Goal: Information Seeking & Learning: Understand process/instructions

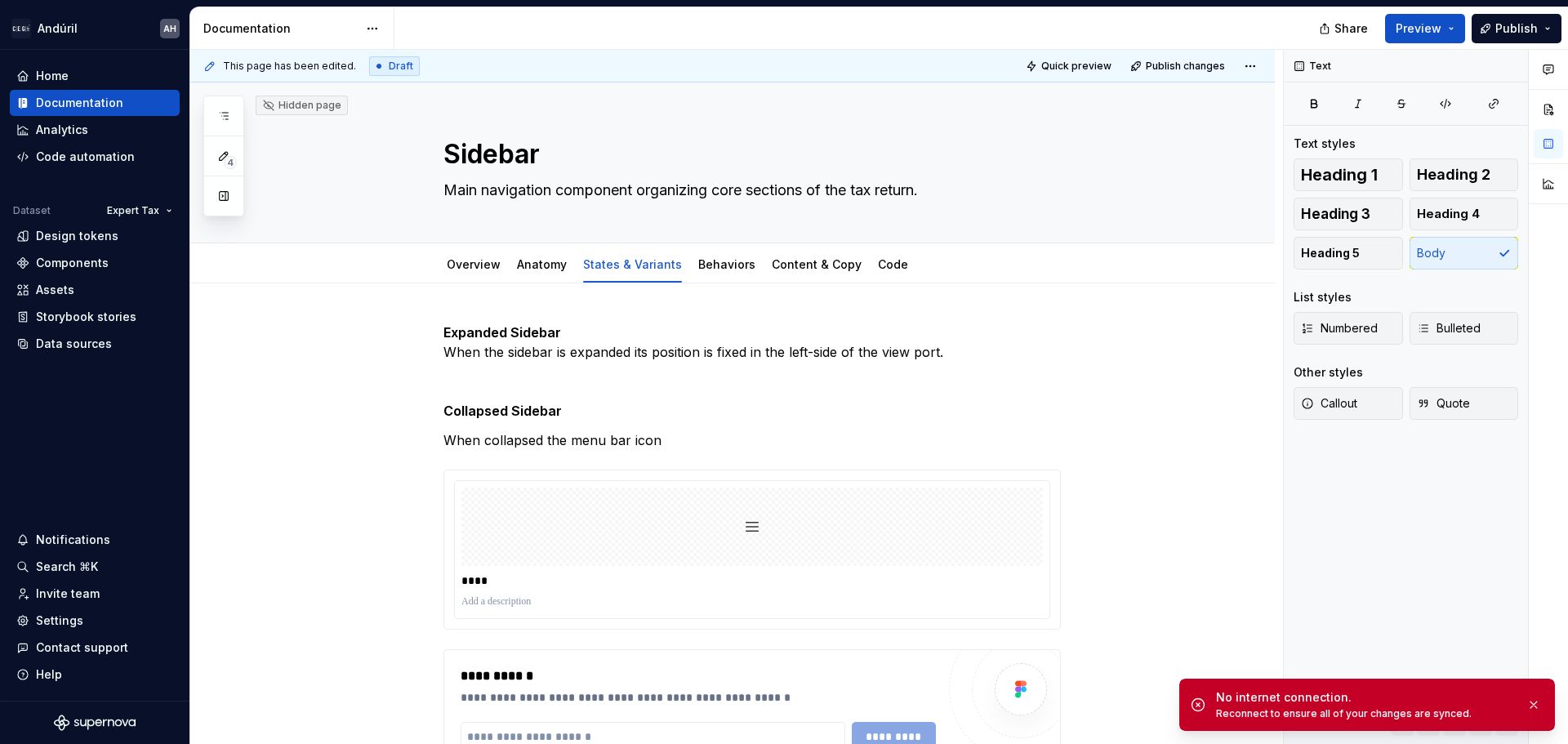
scroll to position [98, 0]
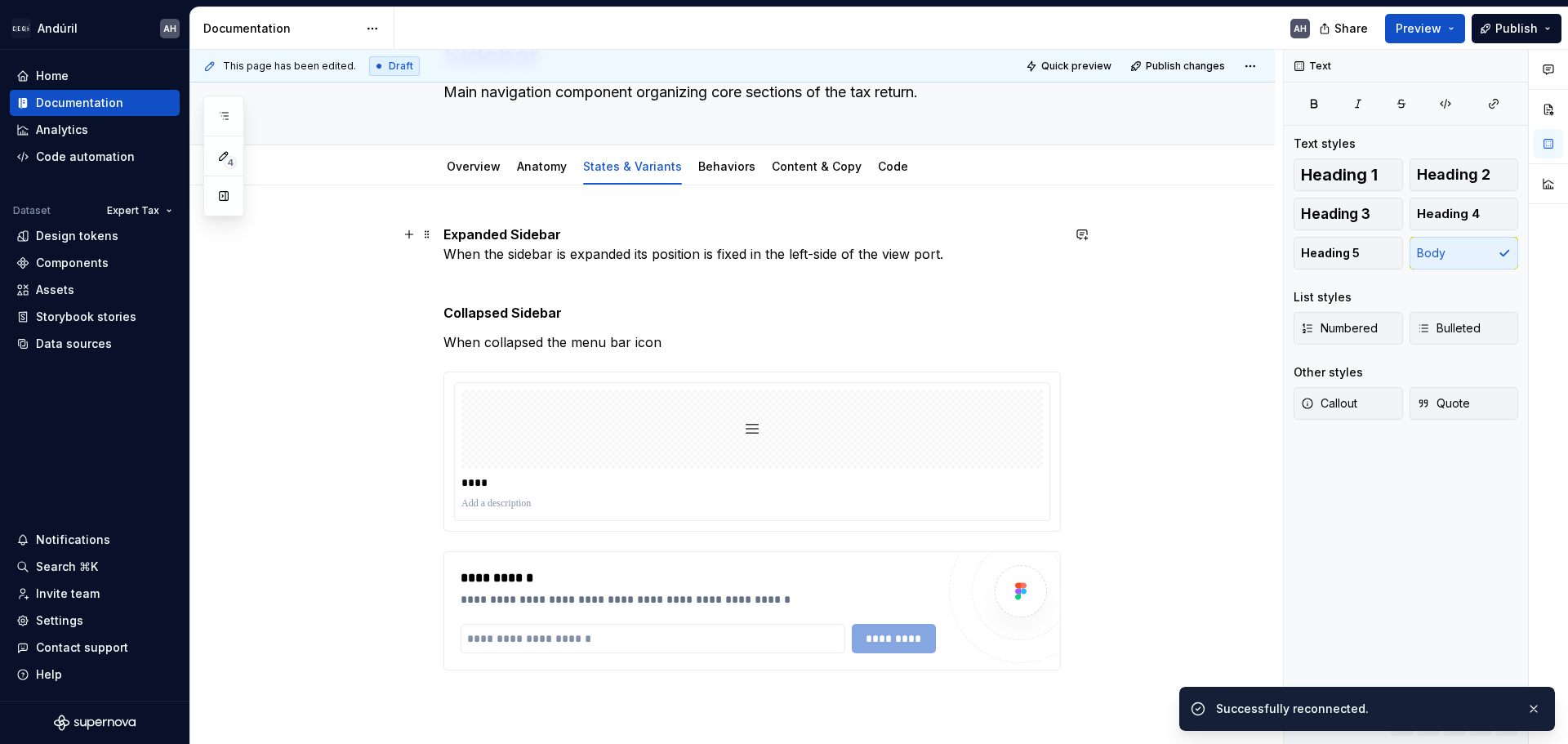
click at [799, 248] on p "Expanded Sidebar When the sidebar is expanded its position is fixed in the left…" at bounding box center [753, 244] width 618 height 39
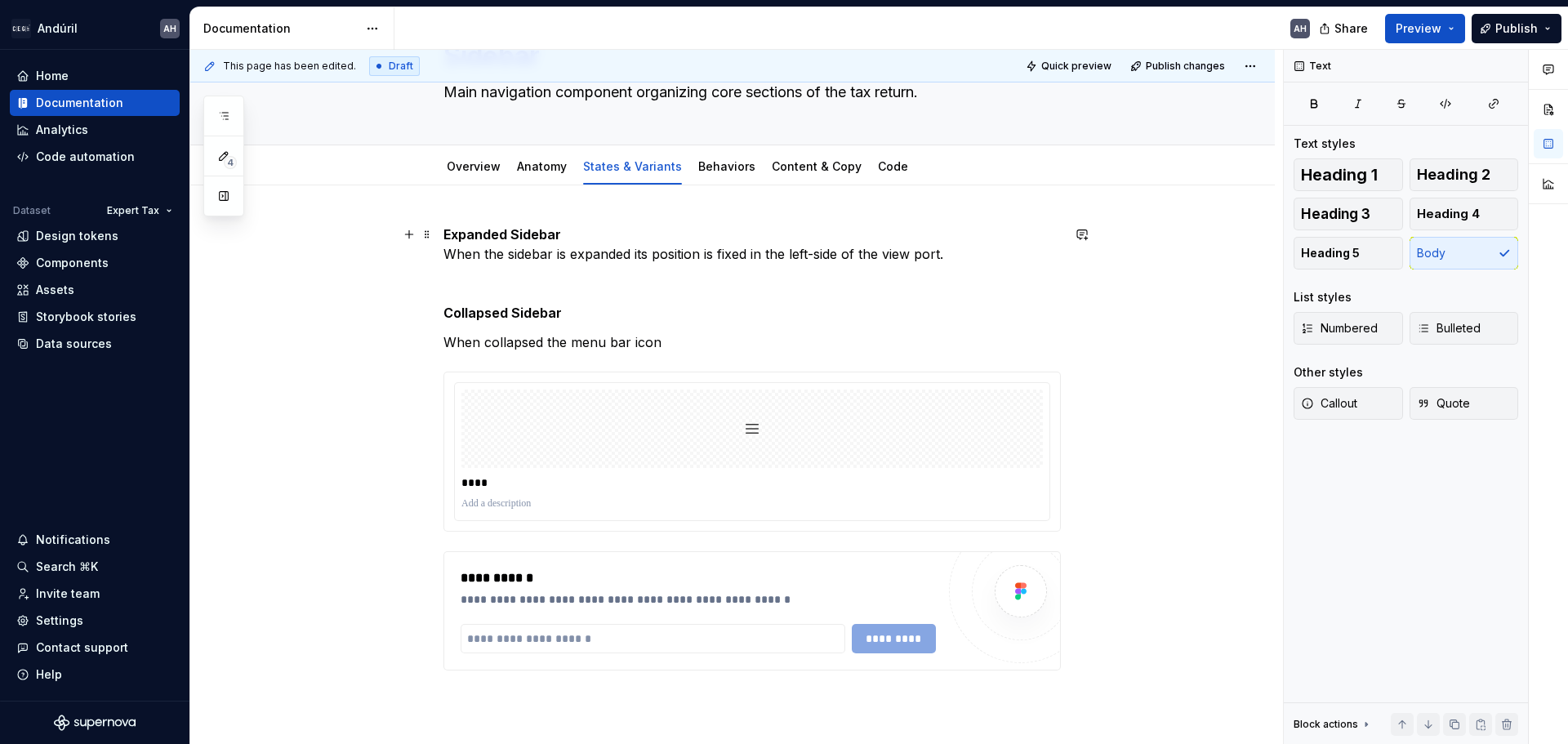
click at [968, 252] on p "Expanded Sidebar When the sidebar is expanded its position is fixed in the left…" at bounding box center [753, 244] width 618 height 39
type textarea "*"
click at [754, 256] on p "Expanded Sidebar When the sidebar is expanded its position is fixed in the left…" at bounding box center [753, 244] width 618 height 39
click at [759, 256] on p "Expanded Sidebar When the sidebar is expanded its position is fixed in the left…" at bounding box center [753, 244] width 618 height 39
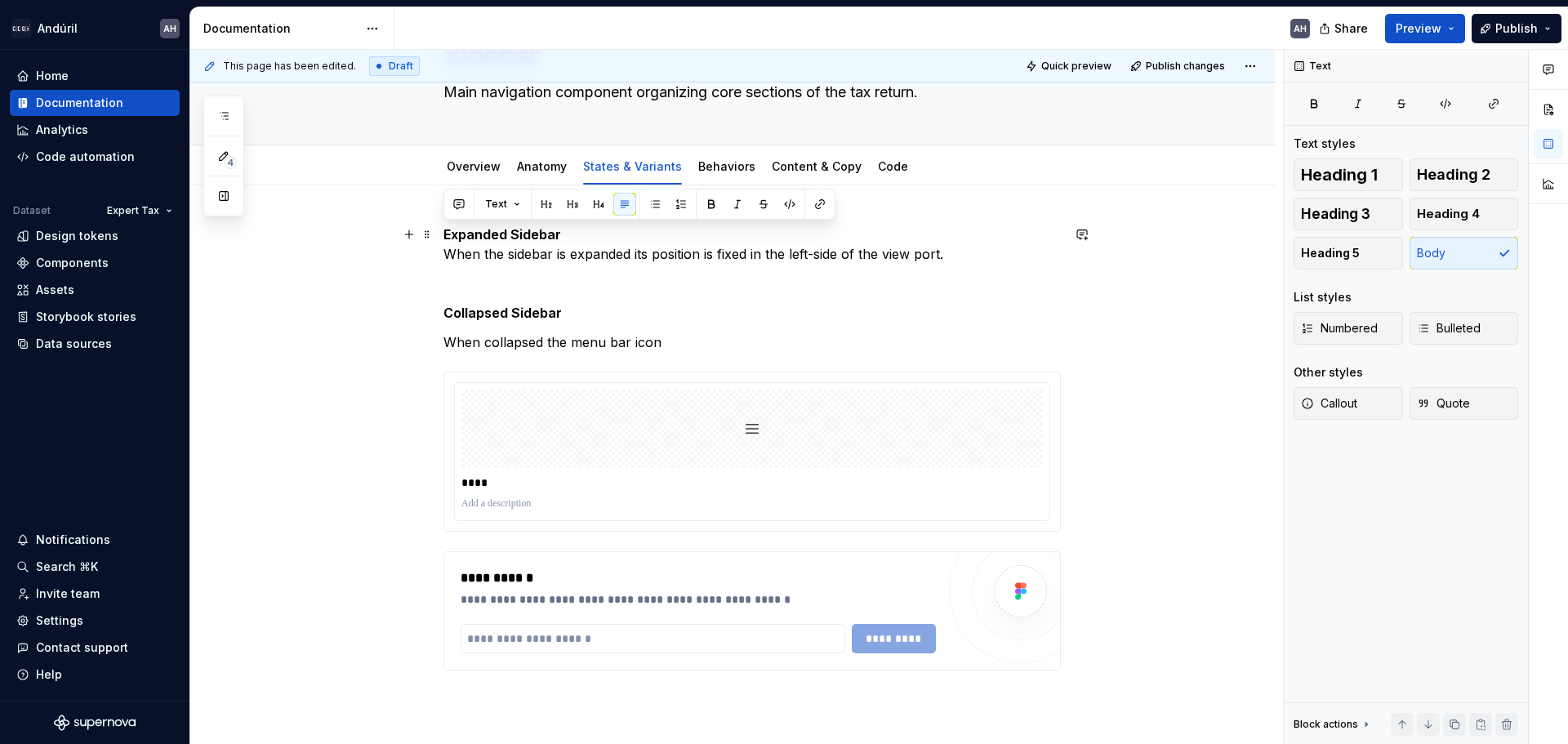
click at [759, 256] on p "Expanded Sidebar When the sidebar is expanded its position is fixed in the left…" at bounding box center [753, 244] width 618 height 39
click at [490, 307] on strong "Collapsed Sidebar" at bounding box center [503, 312] width 118 height 16
click at [496, 271] on div "**********" at bounding box center [753, 448] width 618 height 446
click at [442, 229] on div "**********" at bounding box center [733, 549] width 1085 height 728
click at [609, 275] on p at bounding box center [753, 284] width 618 height 20
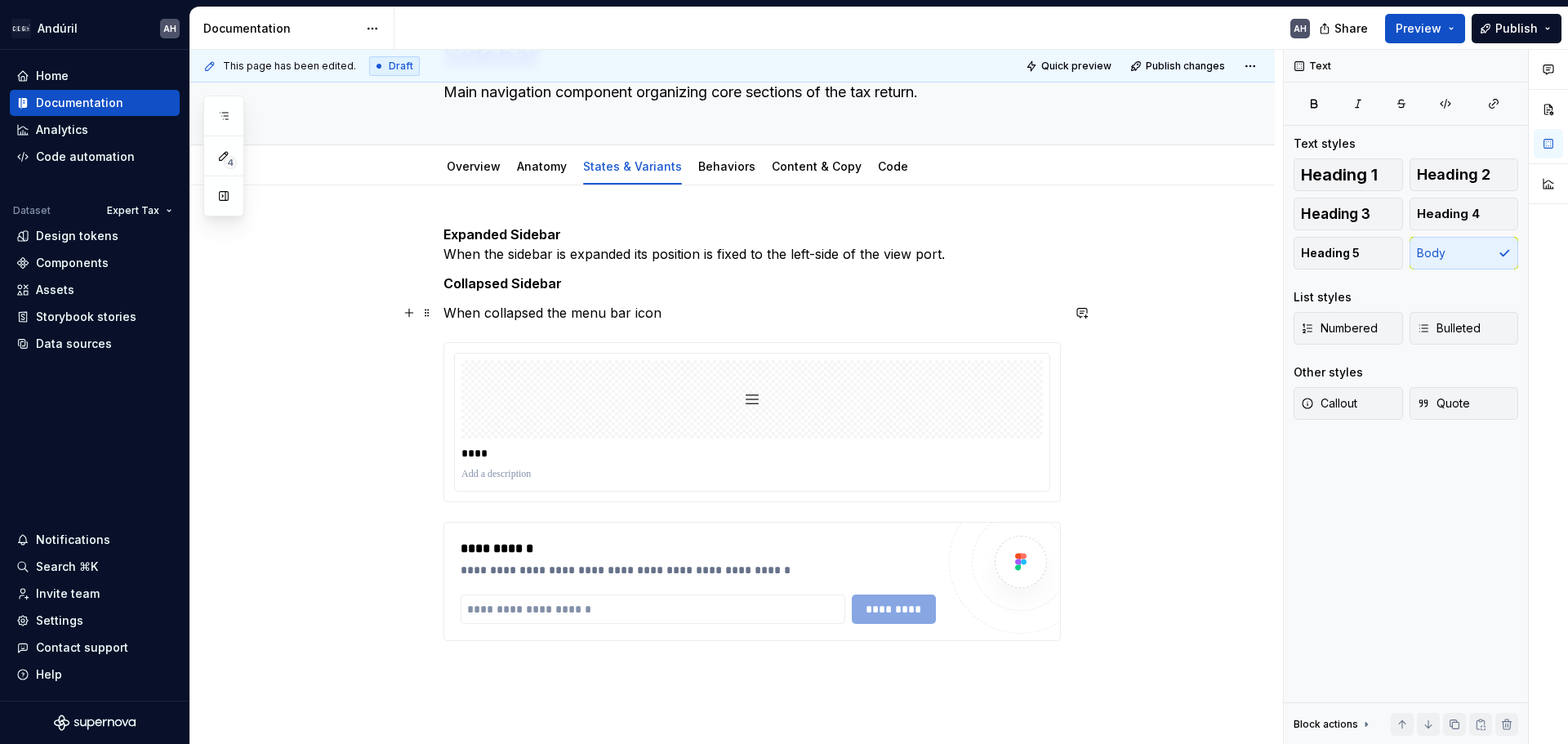
click at [486, 312] on p "When collapsed the menu bar icon" at bounding box center [753, 313] width 618 height 20
click at [729, 305] on p "When collapsed the menu bar icon" at bounding box center [753, 313] width 618 height 20
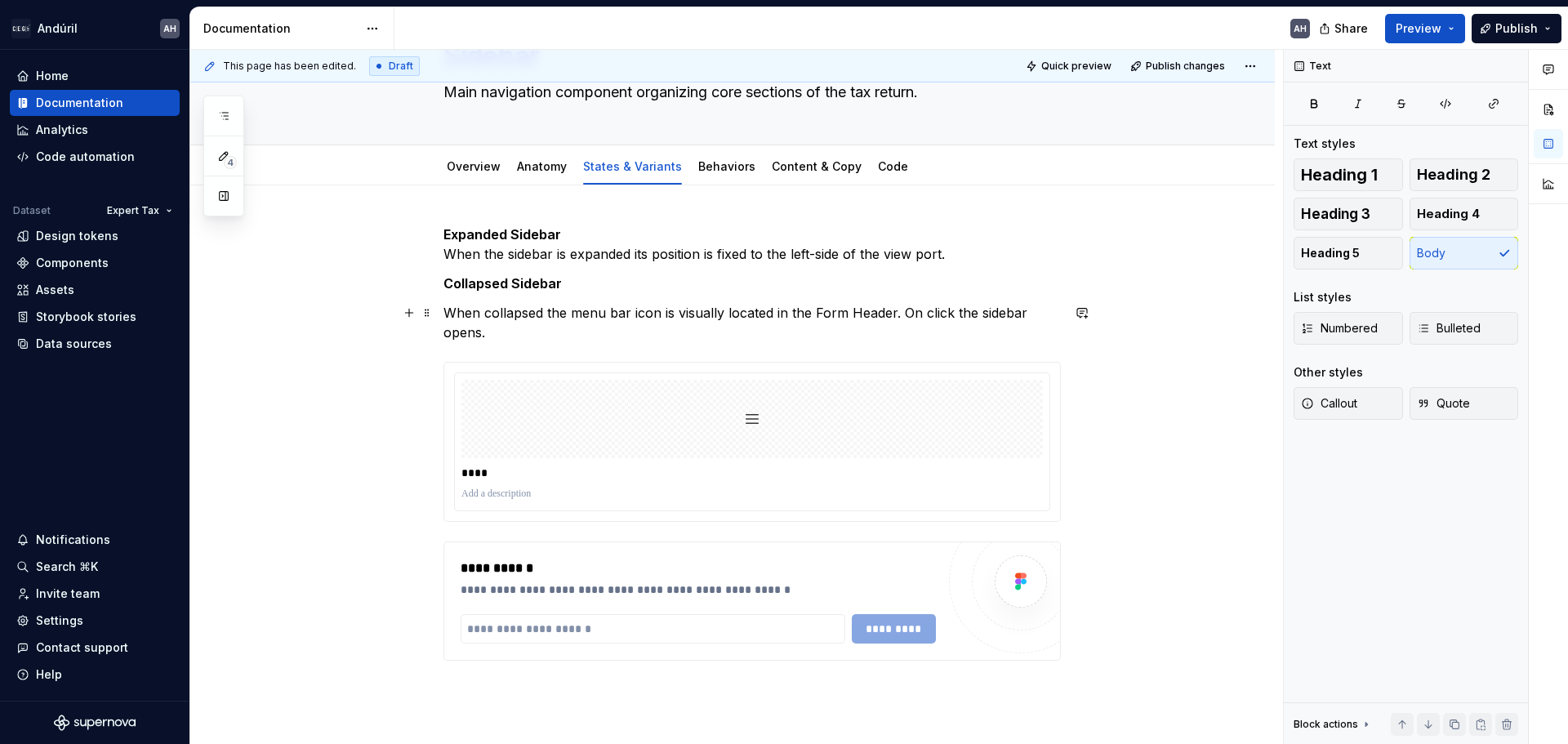
click at [470, 333] on p "When collapsed the menu bar icon is visually located in the Form Header. On cli…" at bounding box center [753, 323] width 618 height 39
click at [601, 548] on div "**********" at bounding box center [752, 601] width 616 height 117
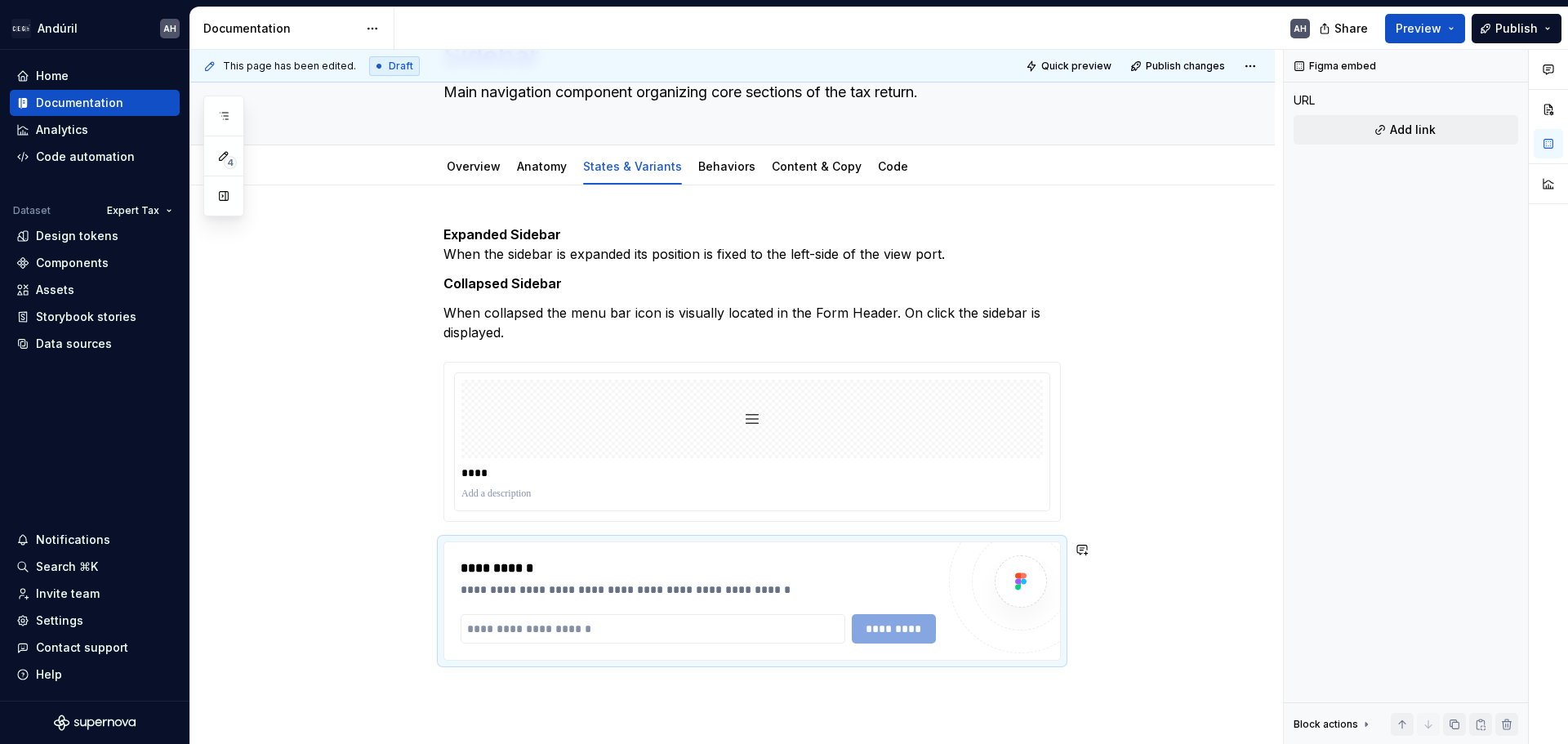
type textarea "*"
